Goal: Task Accomplishment & Management: Manage account settings

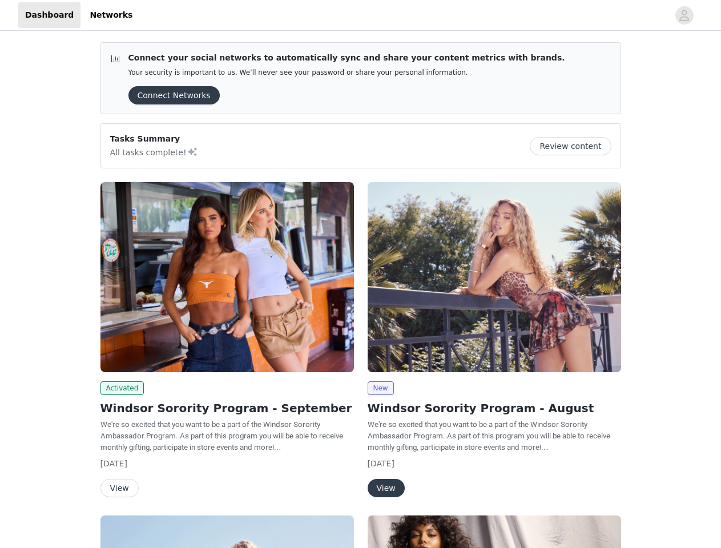
click at [361, 274] on div "New Windsor Sorority Program - August We're so excited that you want to be a pa…" at bounding box center [494, 341] width 267 height 333
click at [360, 15] on div at bounding box center [403, 15] width 529 height 26
click at [684, 15] on icon "avatar" at bounding box center [683, 15] width 11 height 18
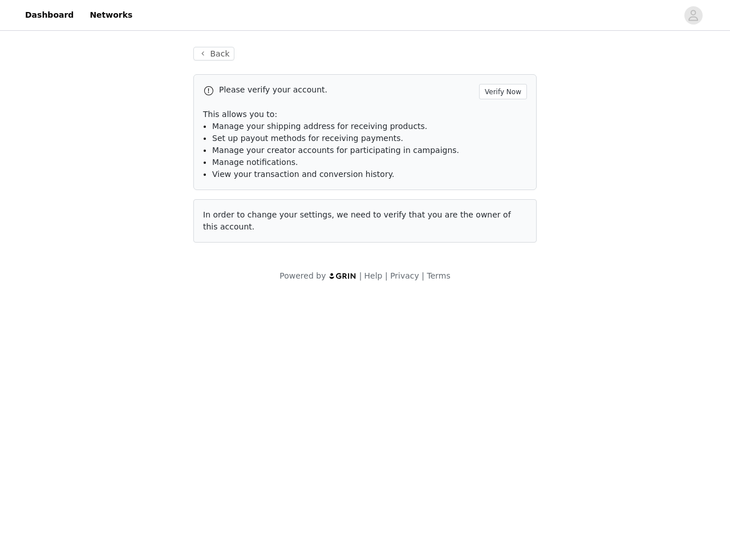
click at [170, 95] on div "Back Please verify your account. Verify Now This allows you to: Manage your shi…" at bounding box center [365, 164] width 730 height 262
click at [575, 146] on div "Back Please verify your account. Verify Now This allows you to: Manage your shi…" at bounding box center [365, 164] width 730 height 262
click at [227, 277] on div "Powered by | Help | Privacy | Terms" at bounding box center [365, 283] width 730 height 26
click at [120, 388] on body "Dashboard Networks Back Please verify your account. Verify Now This allows you …" at bounding box center [365, 274] width 730 height 548
click at [119, 488] on body "Dashboard Networks Back Please verify your account. Verify Now This allows you …" at bounding box center [365, 274] width 730 height 548
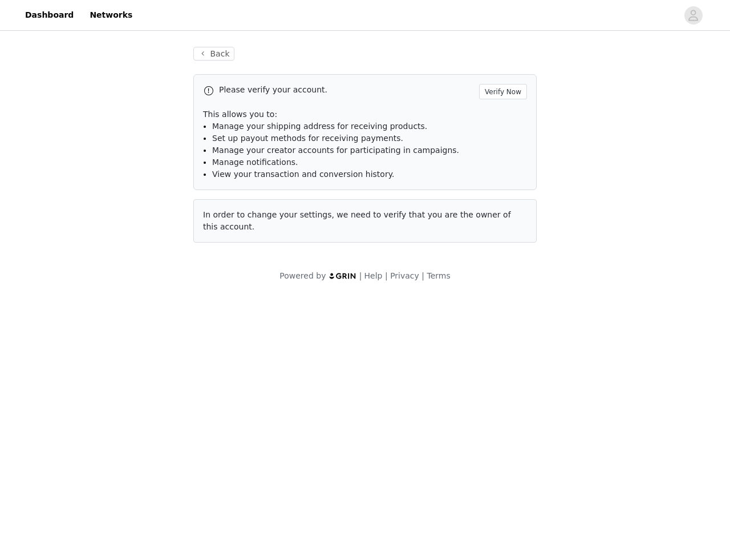
click at [494, 277] on div "Powered by | Help | Privacy | Terms" at bounding box center [365, 283] width 730 height 26
click at [380, 388] on body "Dashboard Networks Back Please verify your account. Verify Now This allows you …" at bounding box center [365, 274] width 730 height 548
